Goal: Task Accomplishment & Management: Use online tool/utility

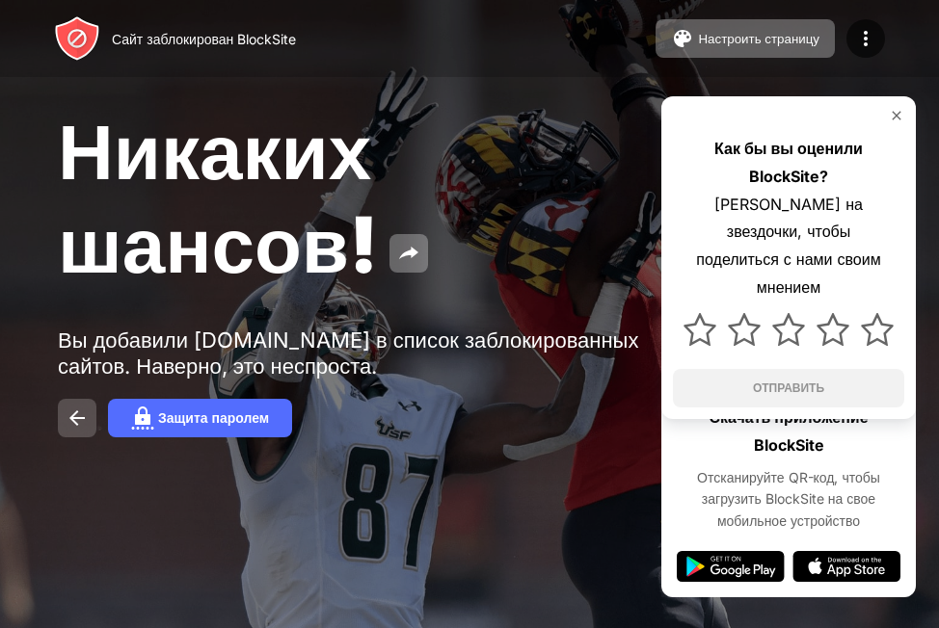
click at [73, 410] on img at bounding box center [77, 418] width 23 height 23
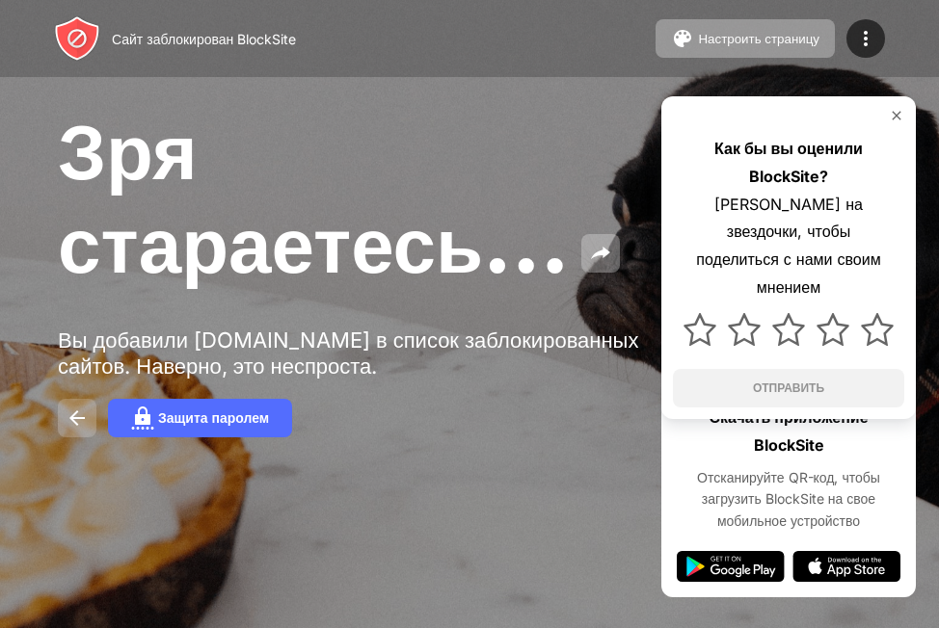
click at [69, 420] on img at bounding box center [77, 418] width 23 height 23
click at [71, 417] on img at bounding box center [77, 418] width 23 height 23
click at [76, 414] on img at bounding box center [77, 418] width 23 height 23
